Goal: Task Accomplishment & Management: Use online tool/utility

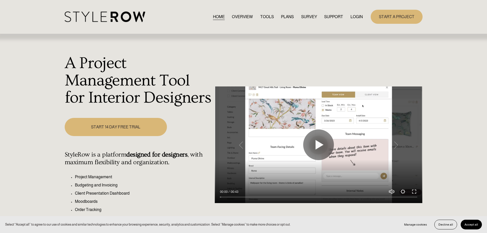
click at [357, 17] on link "LOGIN" at bounding box center [357, 16] width 12 height 7
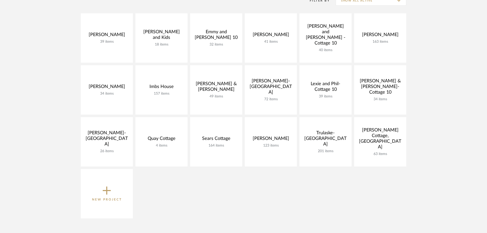
scroll to position [128, 0]
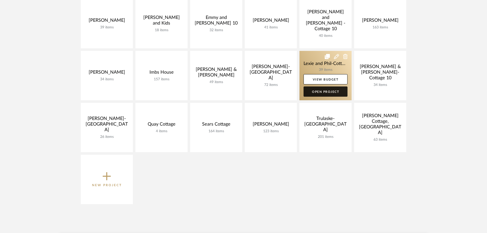
click at [314, 95] on link "Open Project" at bounding box center [326, 91] width 44 height 10
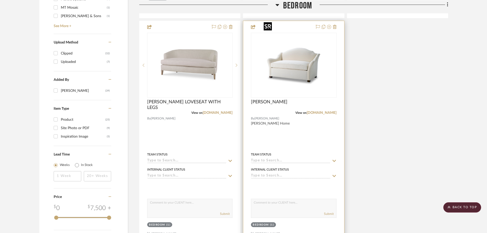
scroll to position [639, 0]
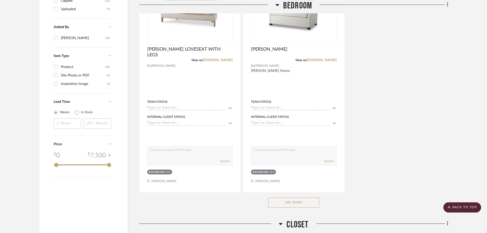
click at [311, 197] on button "See More" at bounding box center [294, 202] width 51 height 10
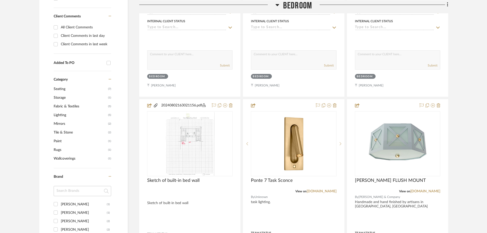
scroll to position [281, 0]
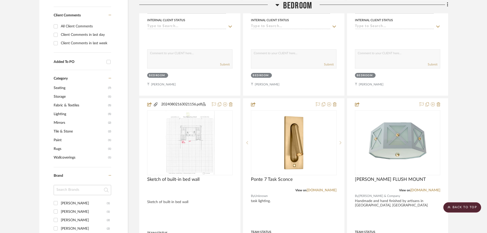
click at [68, 153] on span "Wallcoverings" at bounding box center [80, 157] width 53 height 9
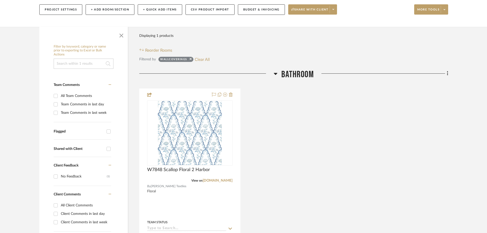
scroll to position [48, 0]
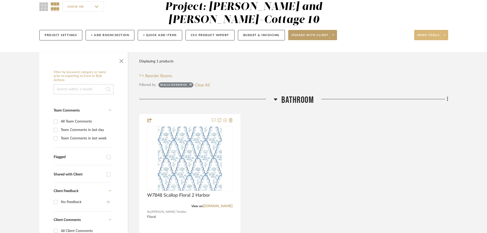
click at [426, 33] on span "More tools" at bounding box center [429, 37] width 22 height 8
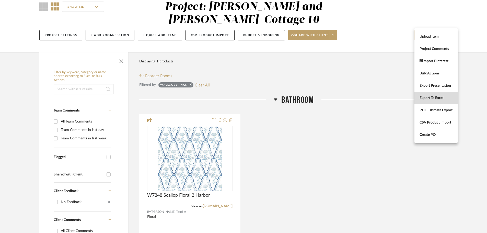
click at [431, 97] on span "Export To Excel" at bounding box center [436, 98] width 33 height 4
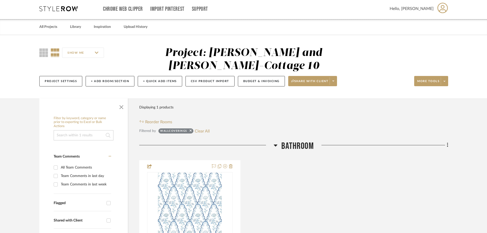
scroll to position [0, 0]
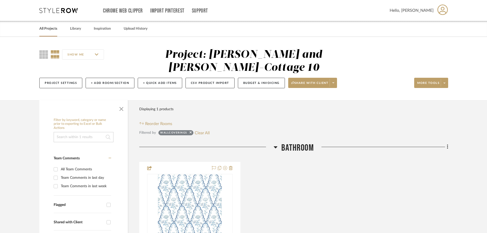
click at [48, 30] on link "All Projects" at bounding box center [48, 28] width 18 height 7
